Goal: Task Accomplishment & Management: Use online tool/utility

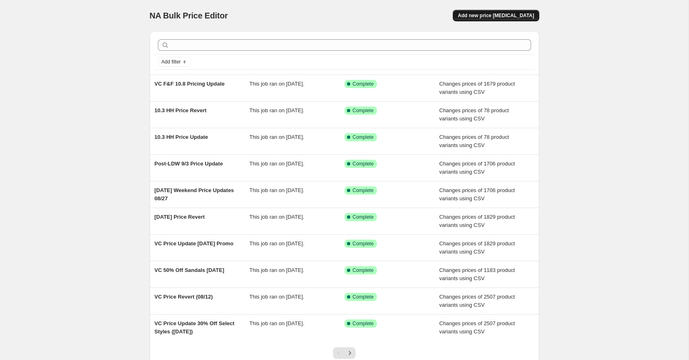
click at [481, 14] on span "Add new price change job" at bounding box center [496, 15] width 76 height 7
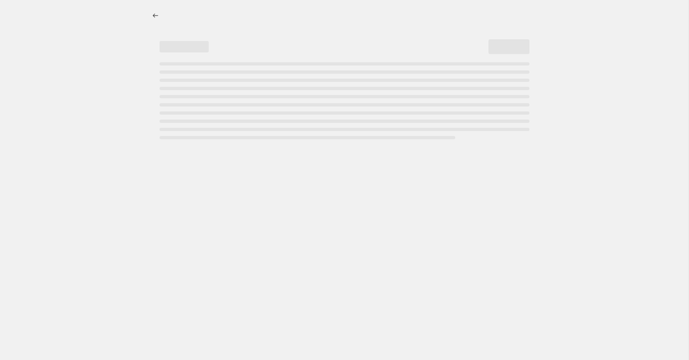
select select "percentage"
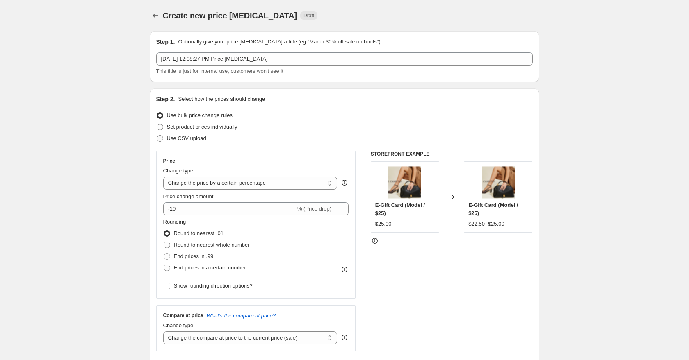
click at [167, 140] on span "Use CSV upload" at bounding box center [186, 138] width 39 height 6
click at [157, 136] on input "Use CSV upload" at bounding box center [157, 135] width 0 height 0
radio input "true"
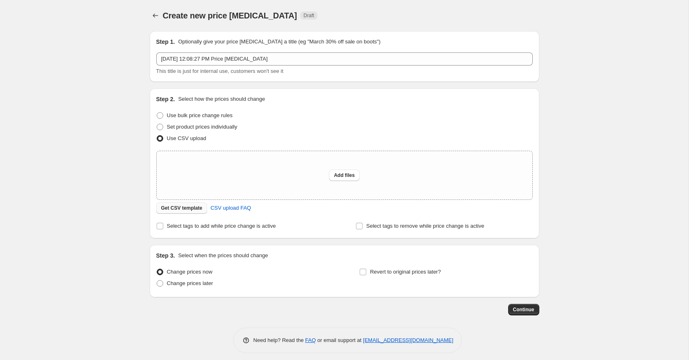
click at [191, 209] on span "Get CSV template" at bounding box center [181, 208] width 41 height 7
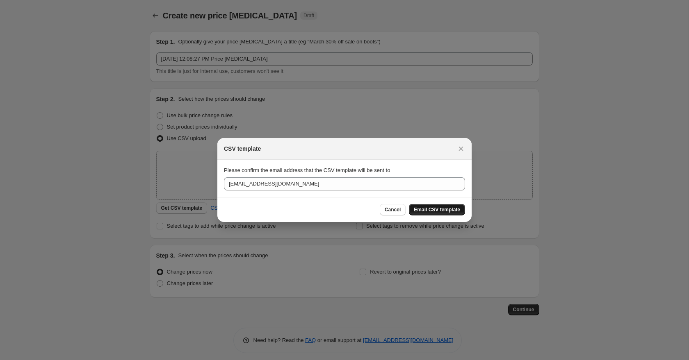
click at [415, 207] on span "Email CSV template" at bounding box center [437, 210] width 46 height 7
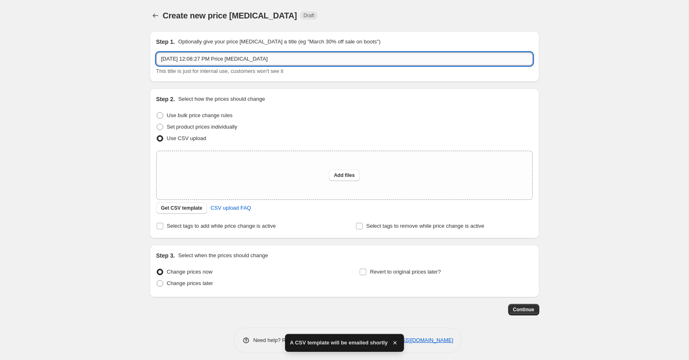
click at [173, 56] on input "Oct 15, 2025, 12:08:27 PM Price change job" at bounding box center [344, 58] width 376 height 13
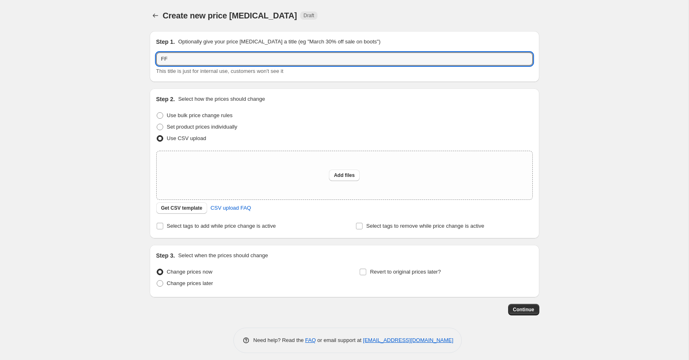
type input "F"
drag, startPoint x: 161, startPoint y: 59, endPoint x: 177, endPoint y: 68, distance: 18.7
click at [161, 59] on input "FF 10.17 Price Update" at bounding box center [344, 58] width 376 height 13
type input "End of FF 10.17 Price Update"
click at [257, 67] on div "This title is just for internal use, customers won't see it" at bounding box center [344, 71] width 376 height 8
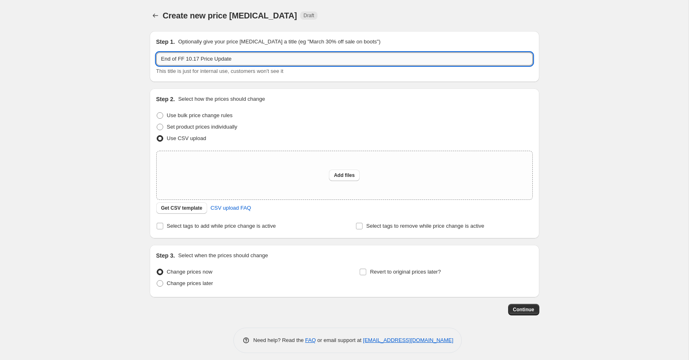
click at [251, 58] on input "End of FF 10.17 Price Update" at bounding box center [344, 58] width 376 height 13
click at [100, 126] on div "Create new price change job. This page is ready Create new price change job Dra…" at bounding box center [344, 183] width 688 height 366
